Goal: Use online tool/utility: Utilize a website feature to perform a specific function

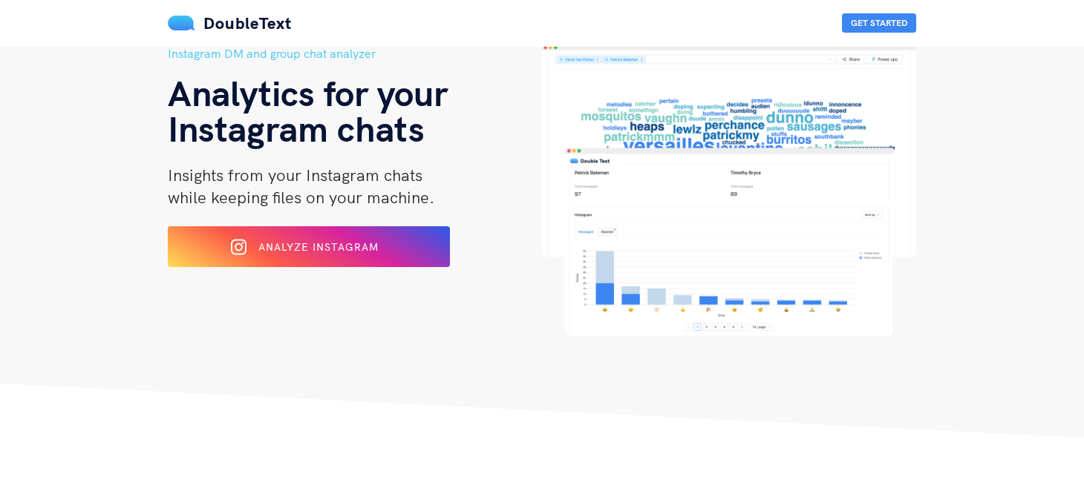
scroll to position [73, 0]
click at [382, 241] on div "Analyze Instagram" at bounding box center [309, 248] width 235 height 24
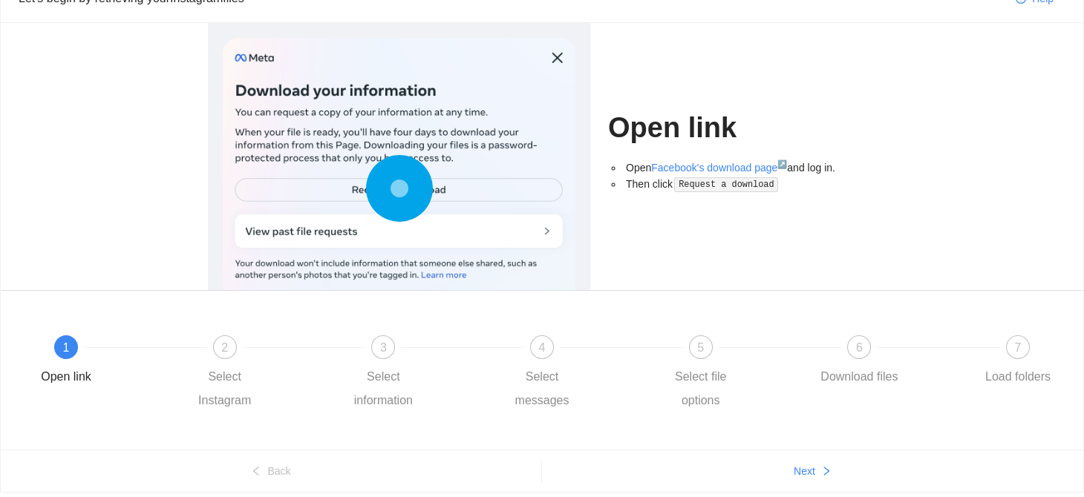
scroll to position [125, 0]
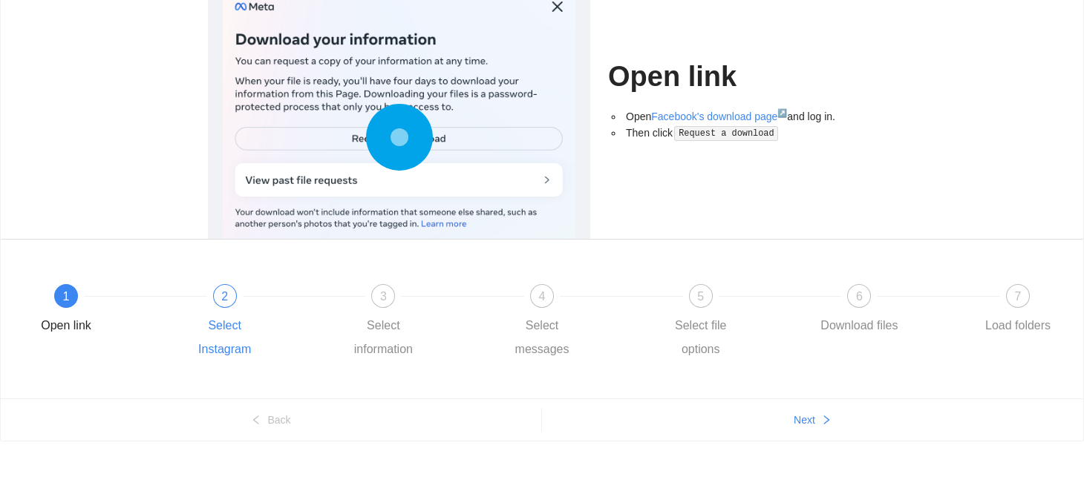
click at [238, 303] on div "2 Select Instagram" at bounding box center [261, 322] width 159 height 77
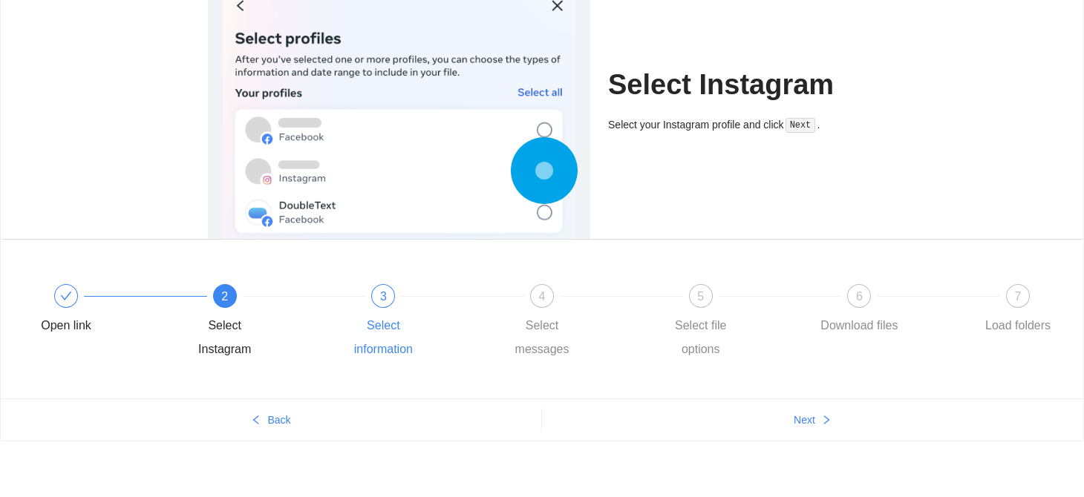
click at [388, 307] on div "3 Select information" at bounding box center [419, 322] width 159 height 77
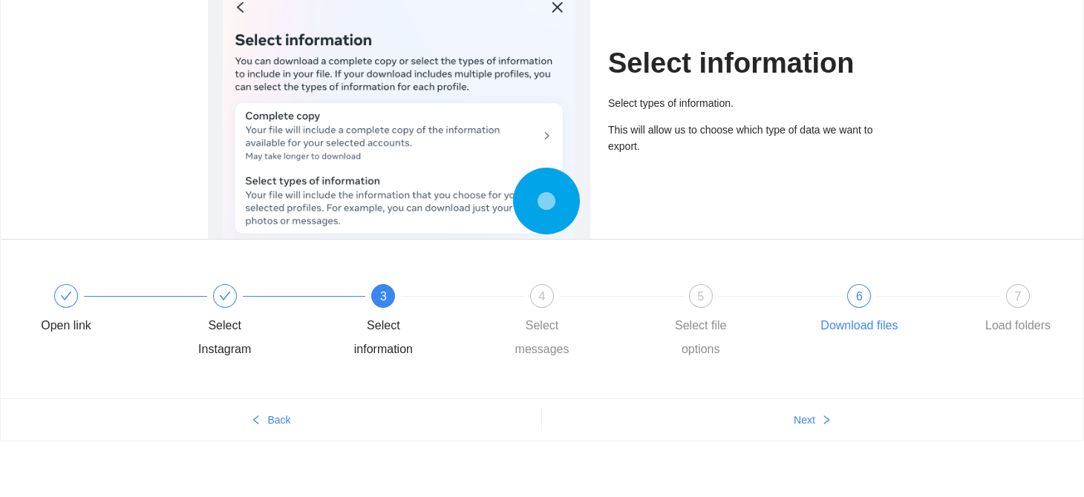
click at [853, 301] on div "6" at bounding box center [859, 296] width 24 height 24
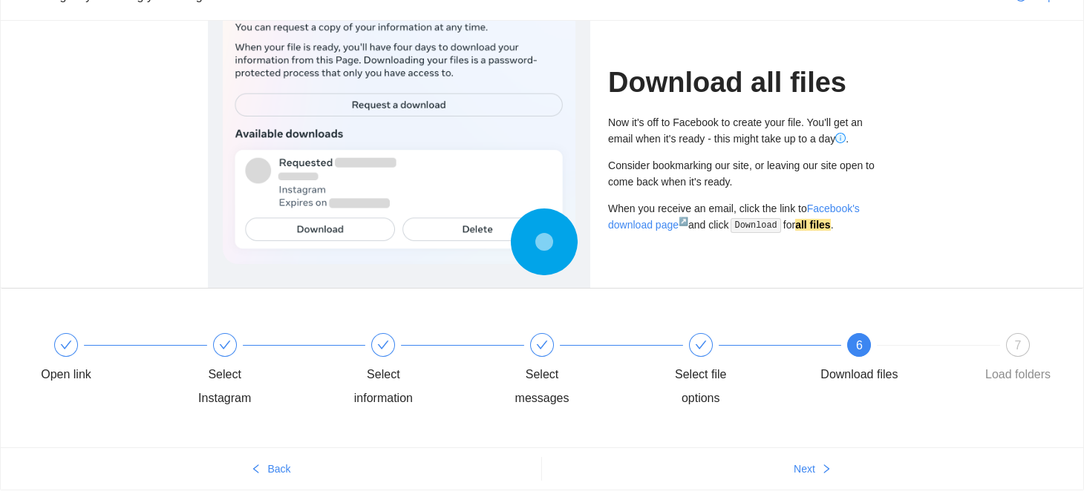
scroll to position [51, 0]
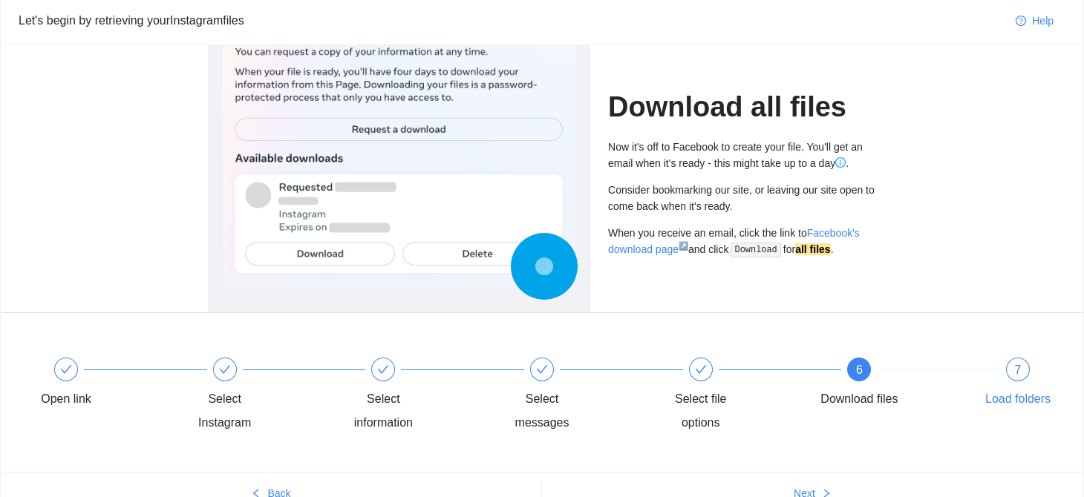
click at [1015, 370] on span "7" at bounding box center [1018, 370] width 7 height 13
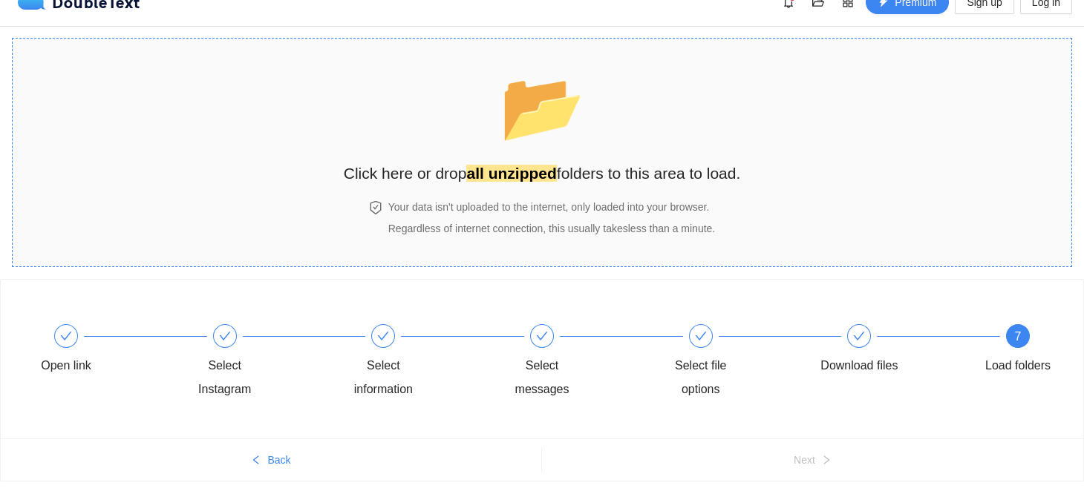
scroll to position [0, 0]
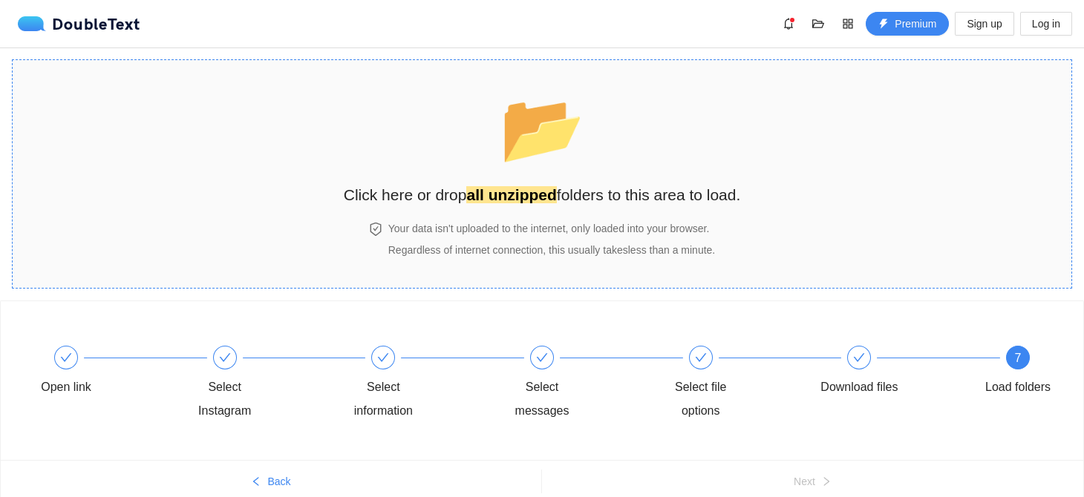
click at [530, 136] on span "📂" at bounding box center [542, 129] width 85 height 76
